Goal: Transaction & Acquisition: Book appointment/travel/reservation

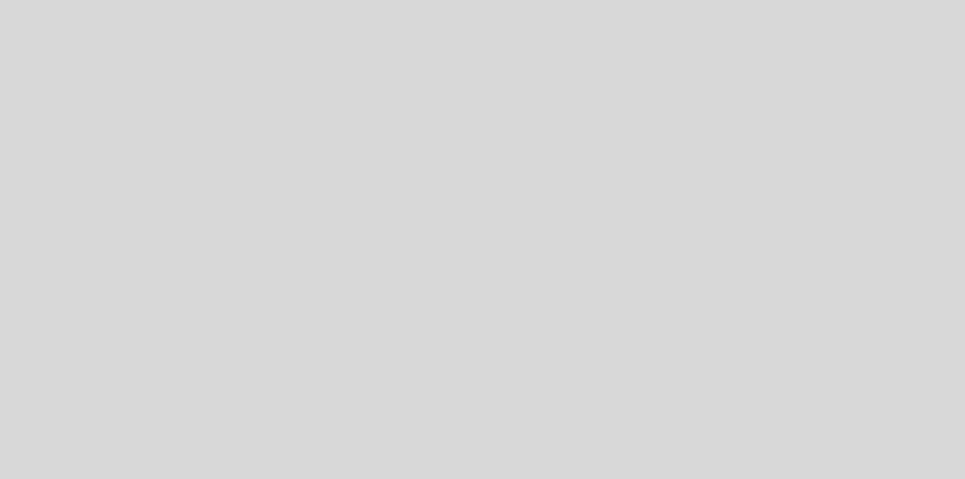
select select "es"
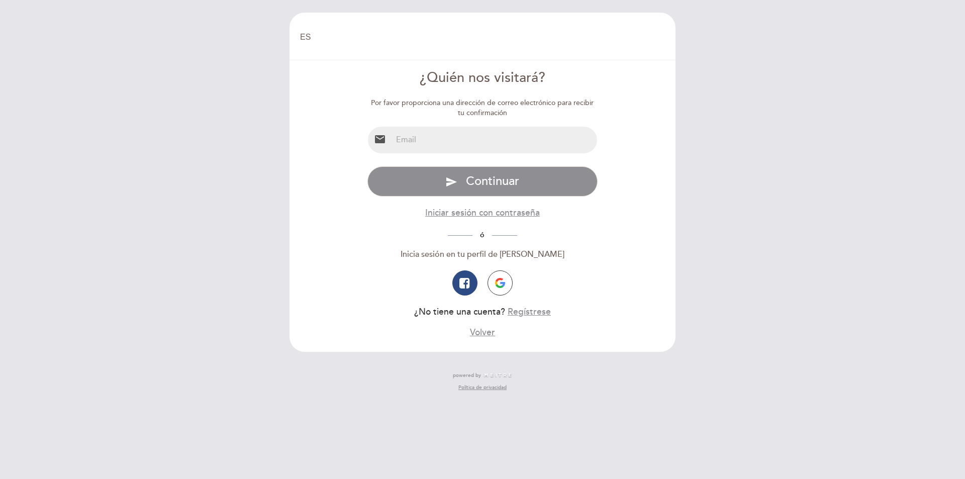
click at [480, 139] on input "email" at bounding box center [495, 140] width 206 height 27
type input "[PERSON_NAME][EMAIL_ADDRESS][PERSON_NAME][DOMAIN_NAME]"
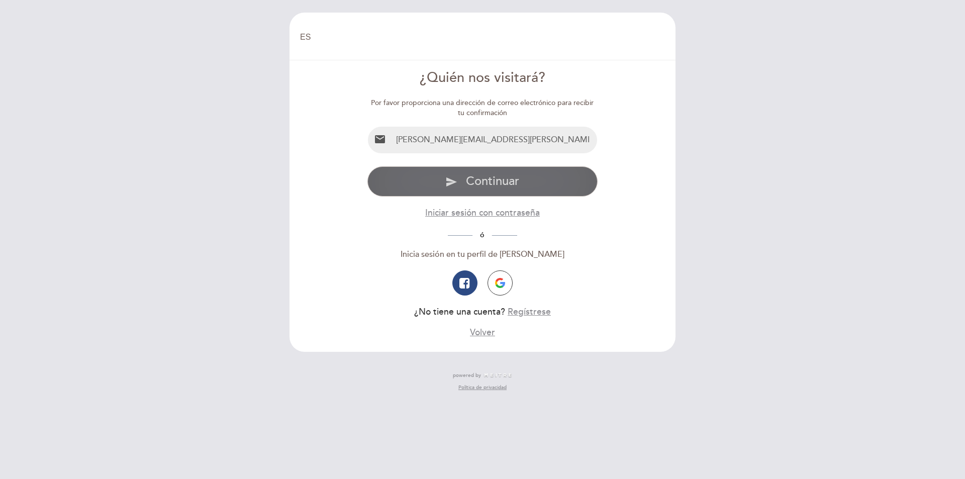
click at [508, 187] on span "Continuar" at bounding box center [492, 181] width 53 height 15
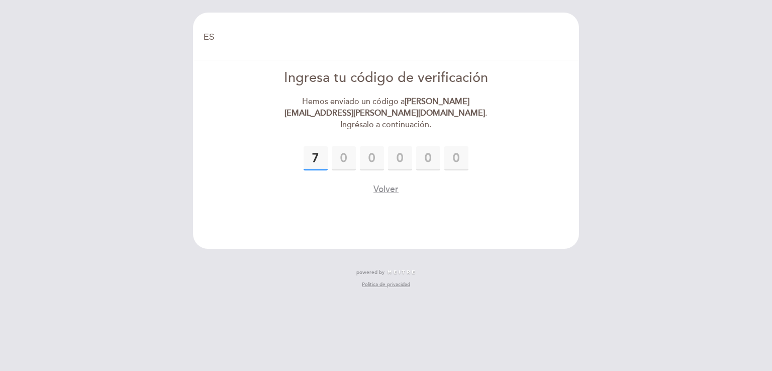
type input "7"
type input "9"
type input "8"
type input "7"
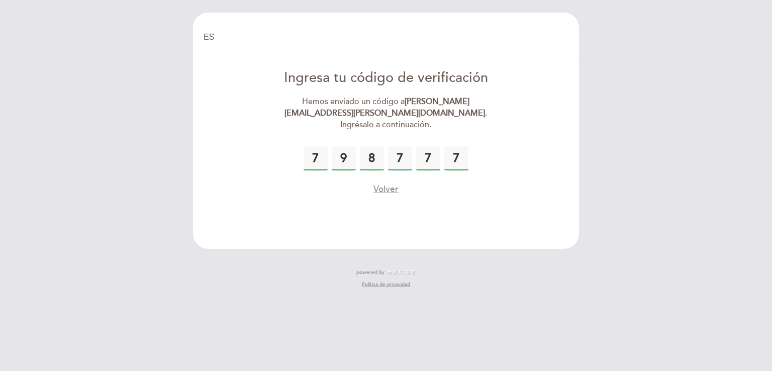
type input "7"
